Goal: Task Accomplishment & Management: Manage account settings

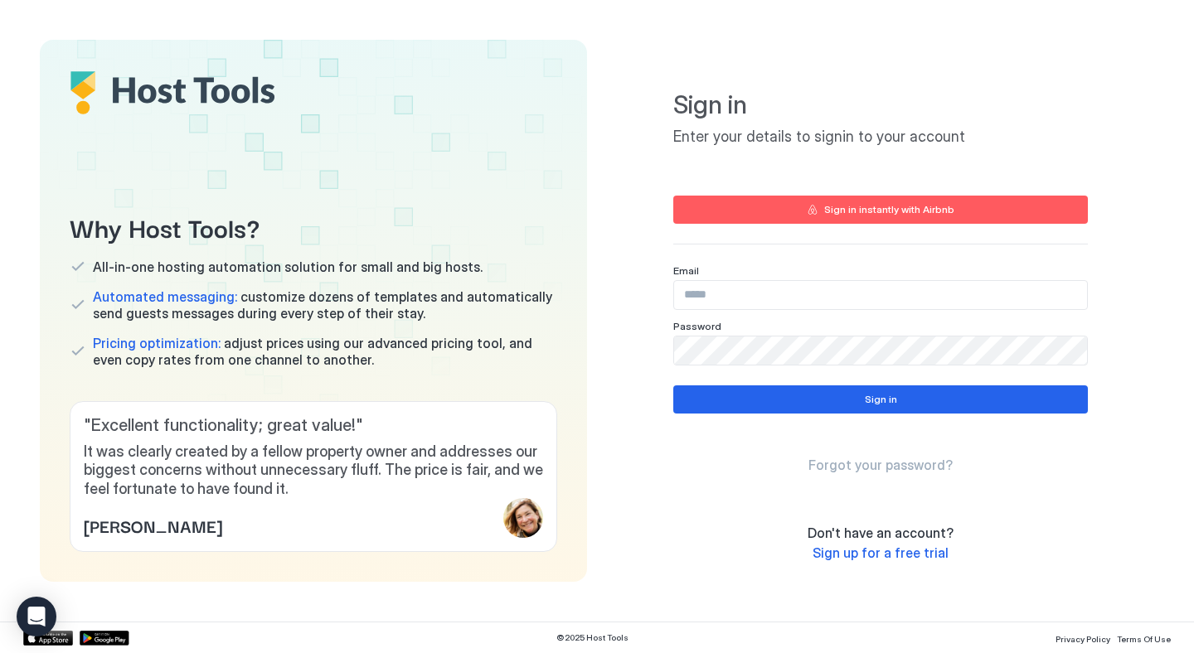
click at [731, 297] on input "Input Field" at bounding box center [880, 295] width 413 height 28
type input "**********"
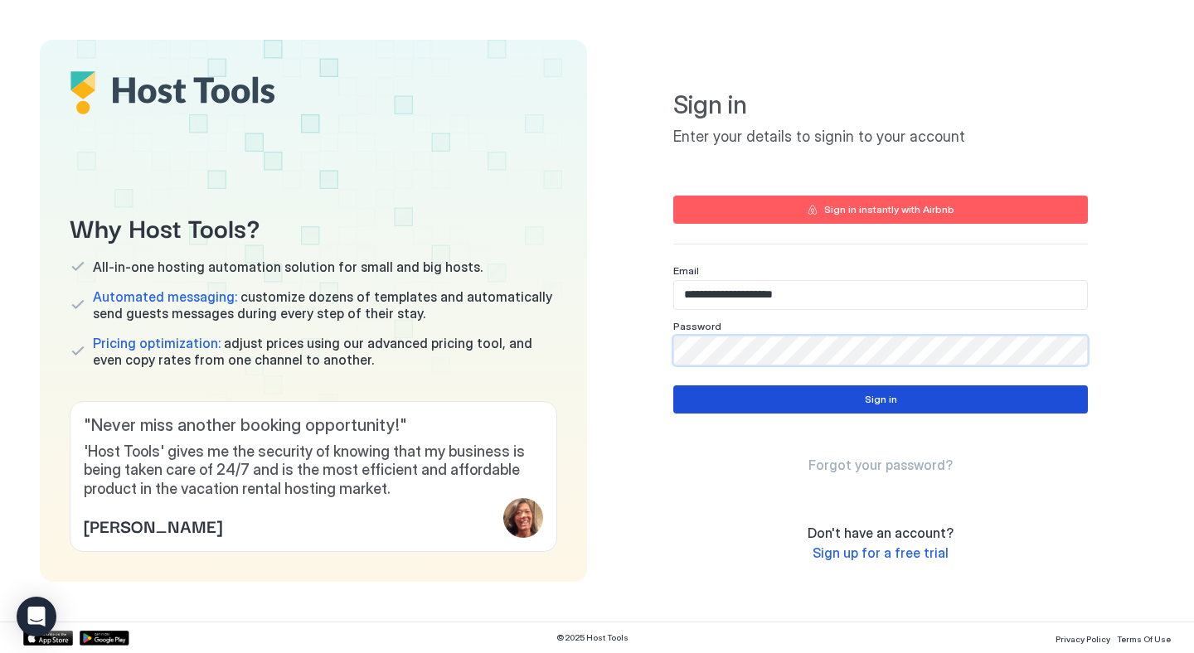
click at [919, 395] on button "Sign in" at bounding box center [880, 399] width 414 height 28
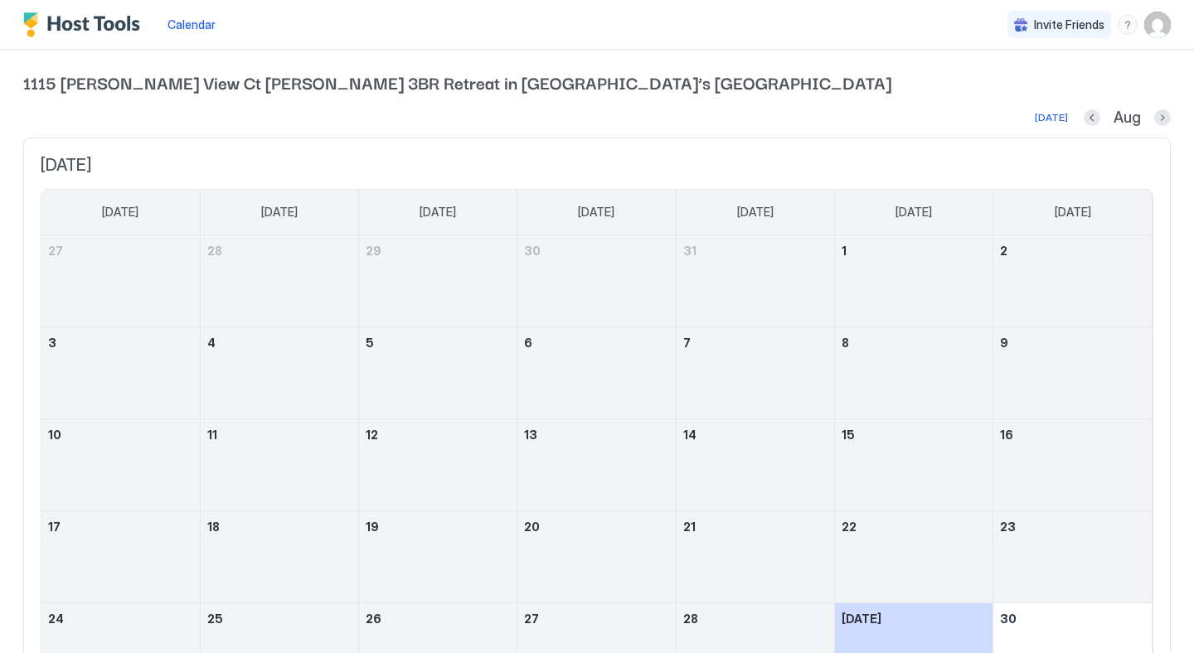
click at [1157, 19] on img "User profile" at bounding box center [1157, 25] width 27 height 27
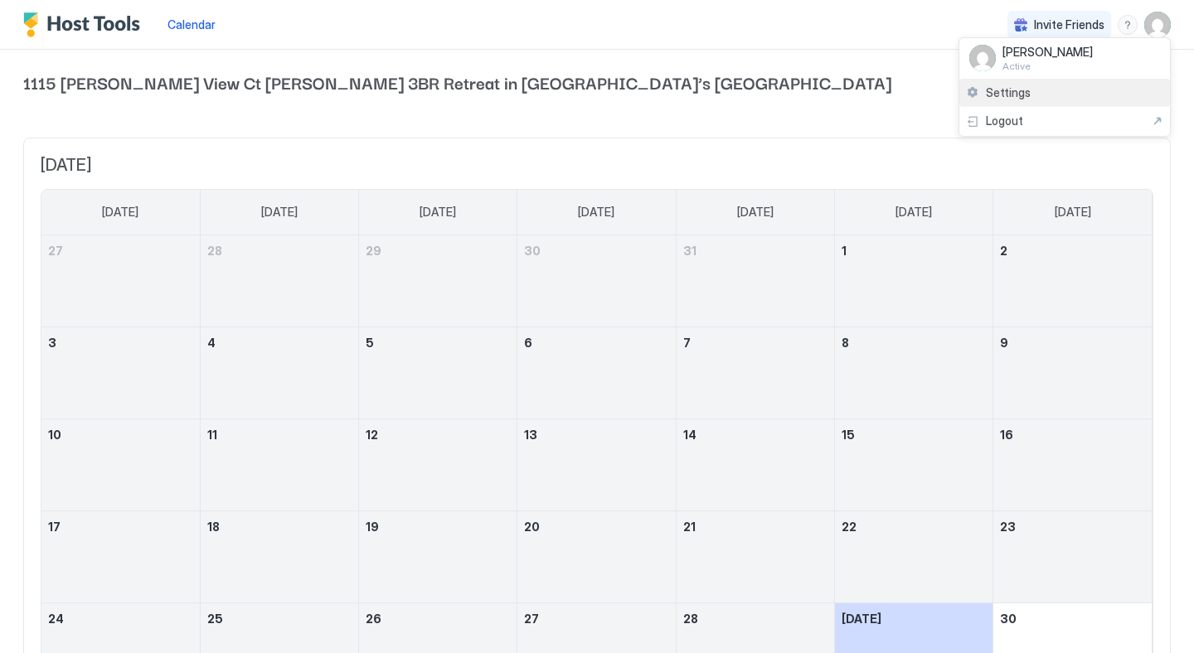
click at [1031, 95] on div "Settings" at bounding box center [1064, 93] width 211 height 29
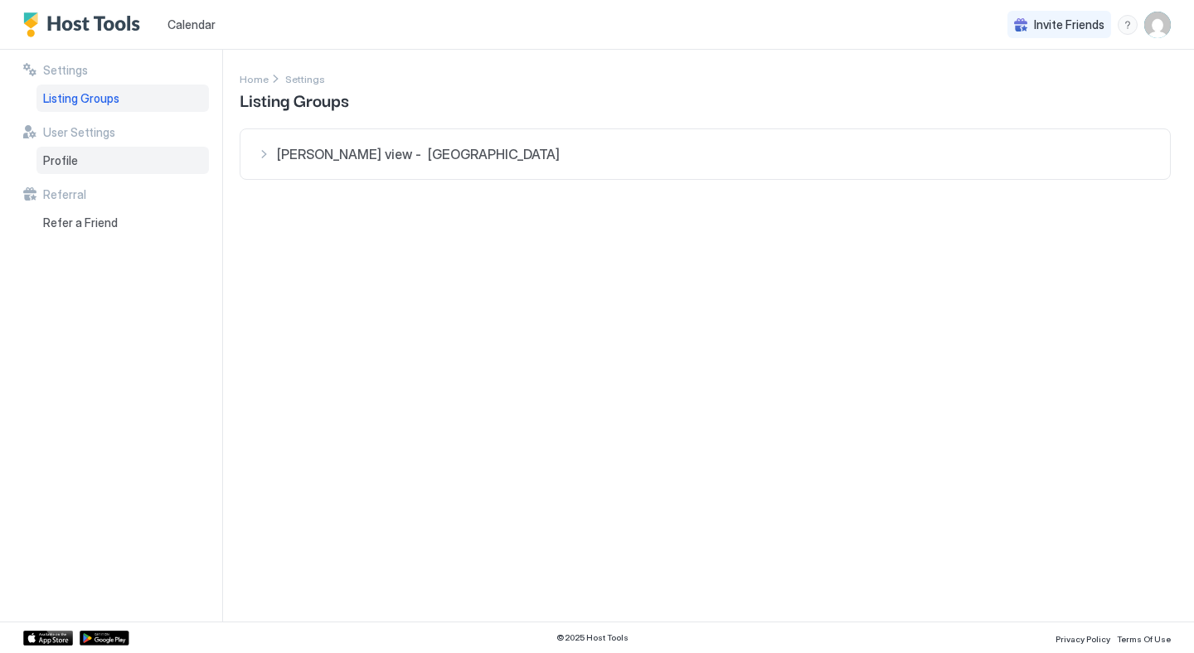
click at [116, 166] on div "Profile" at bounding box center [122, 161] width 172 height 28
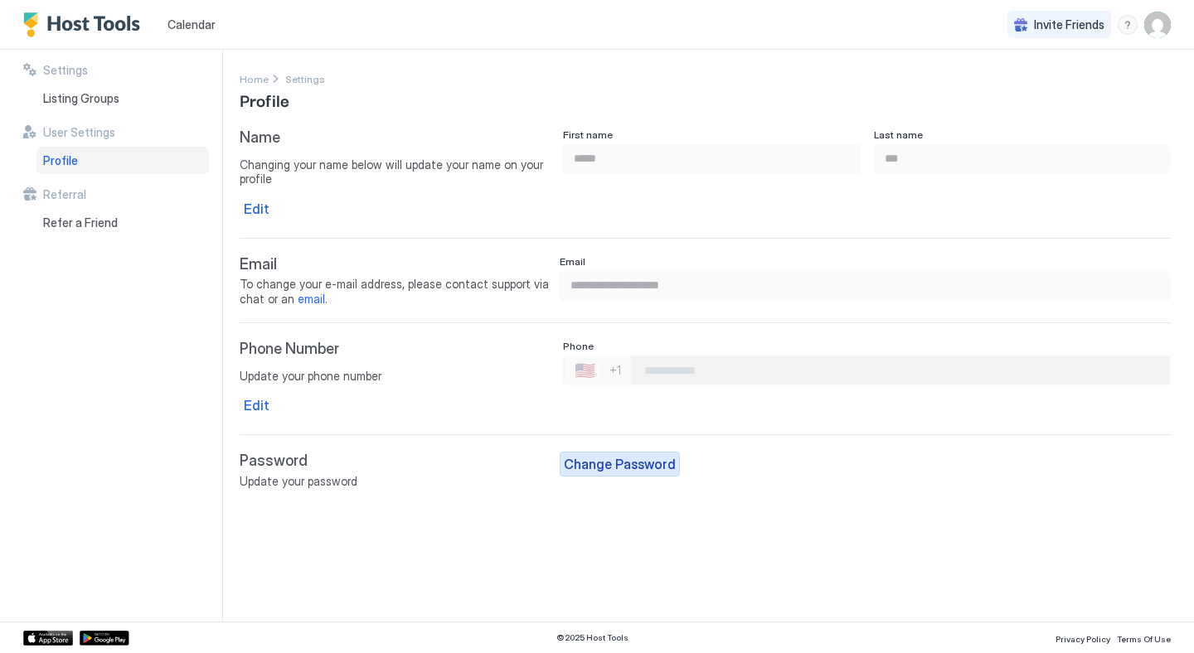
click at [642, 464] on div "Change Password" at bounding box center [620, 464] width 112 height 20
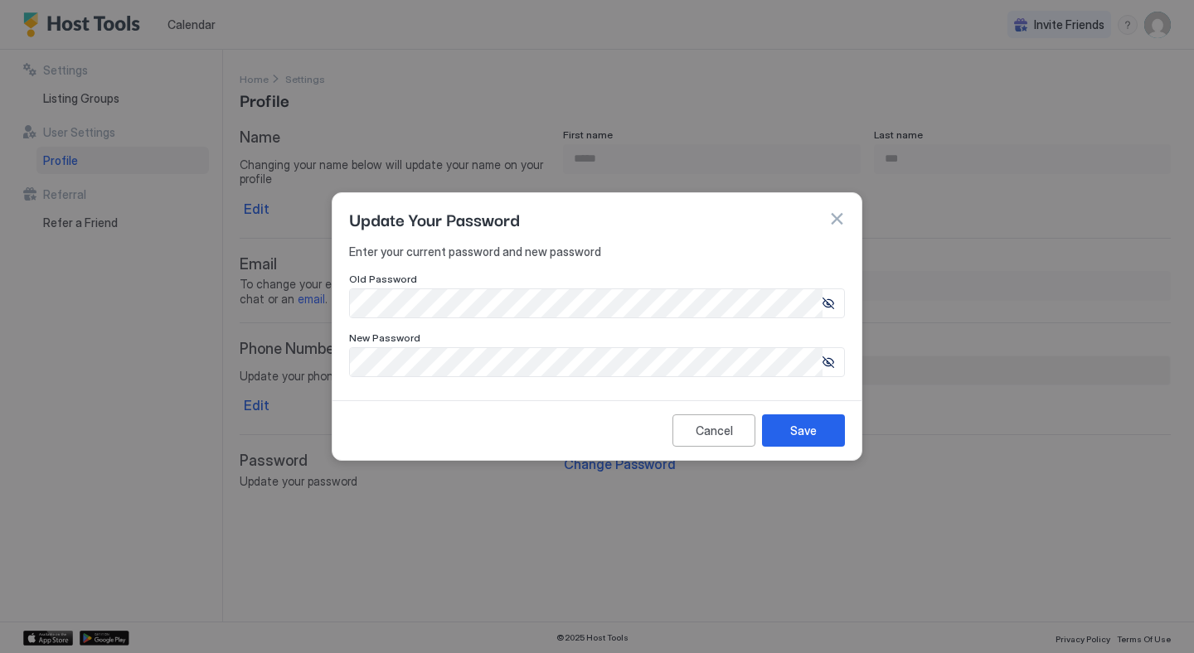
click at [826, 309] on icon at bounding box center [828, 304] width 12 height 12
click at [815, 420] on button "Save" at bounding box center [803, 430] width 83 height 32
